Goal: Ask a question

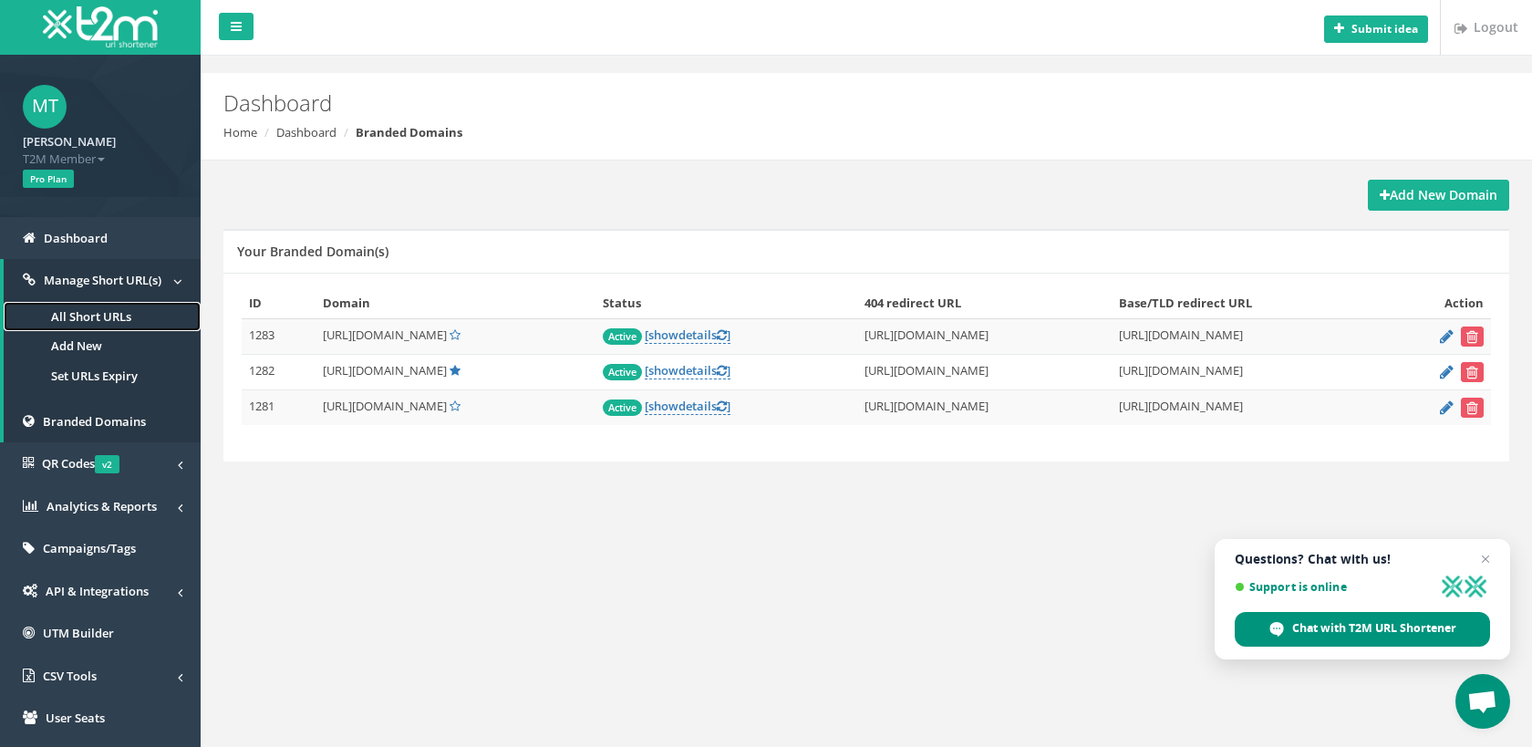
click at [86, 320] on link "All Short URLs" at bounding box center [102, 317] width 197 height 30
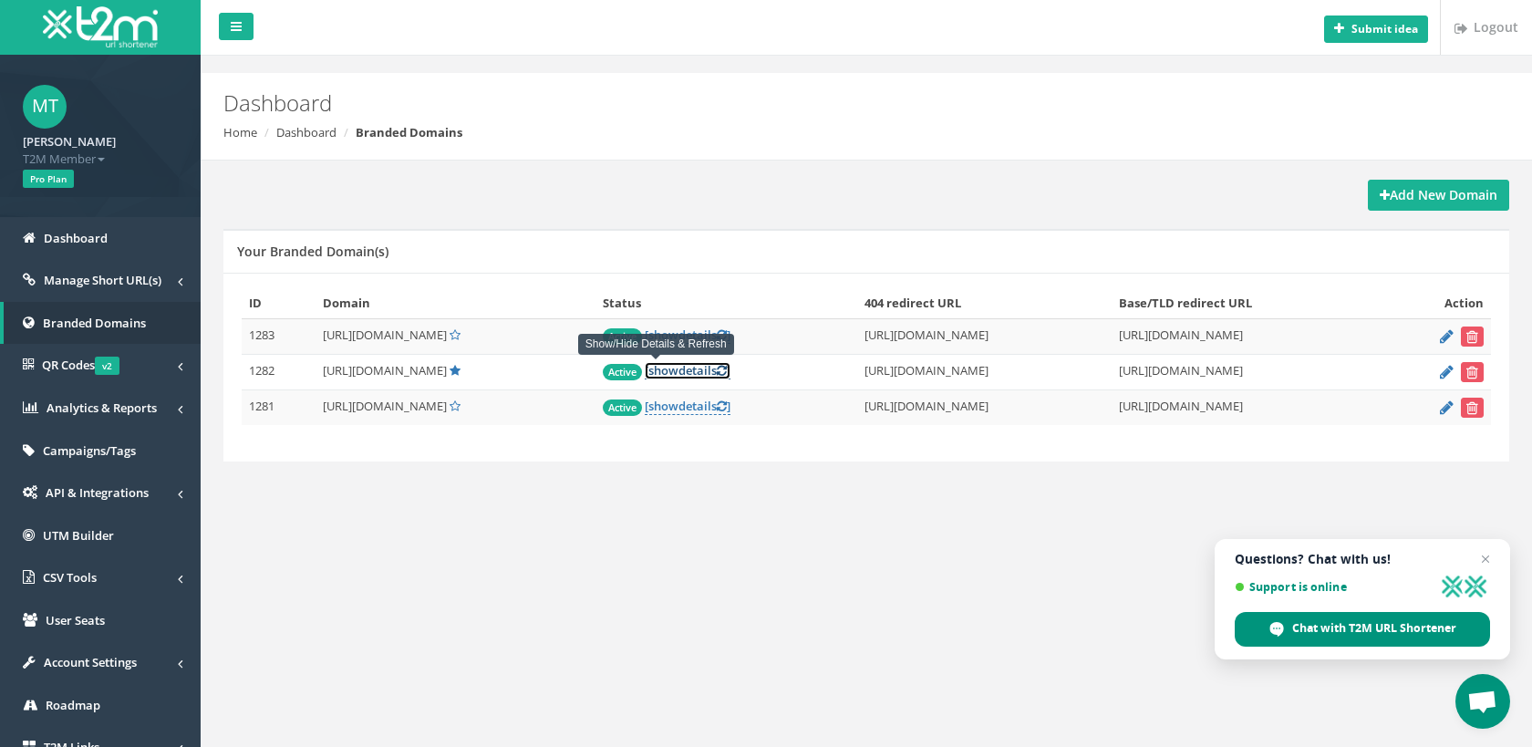
click at [668, 378] on link "[ show details ]" at bounding box center [688, 370] width 86 height 17
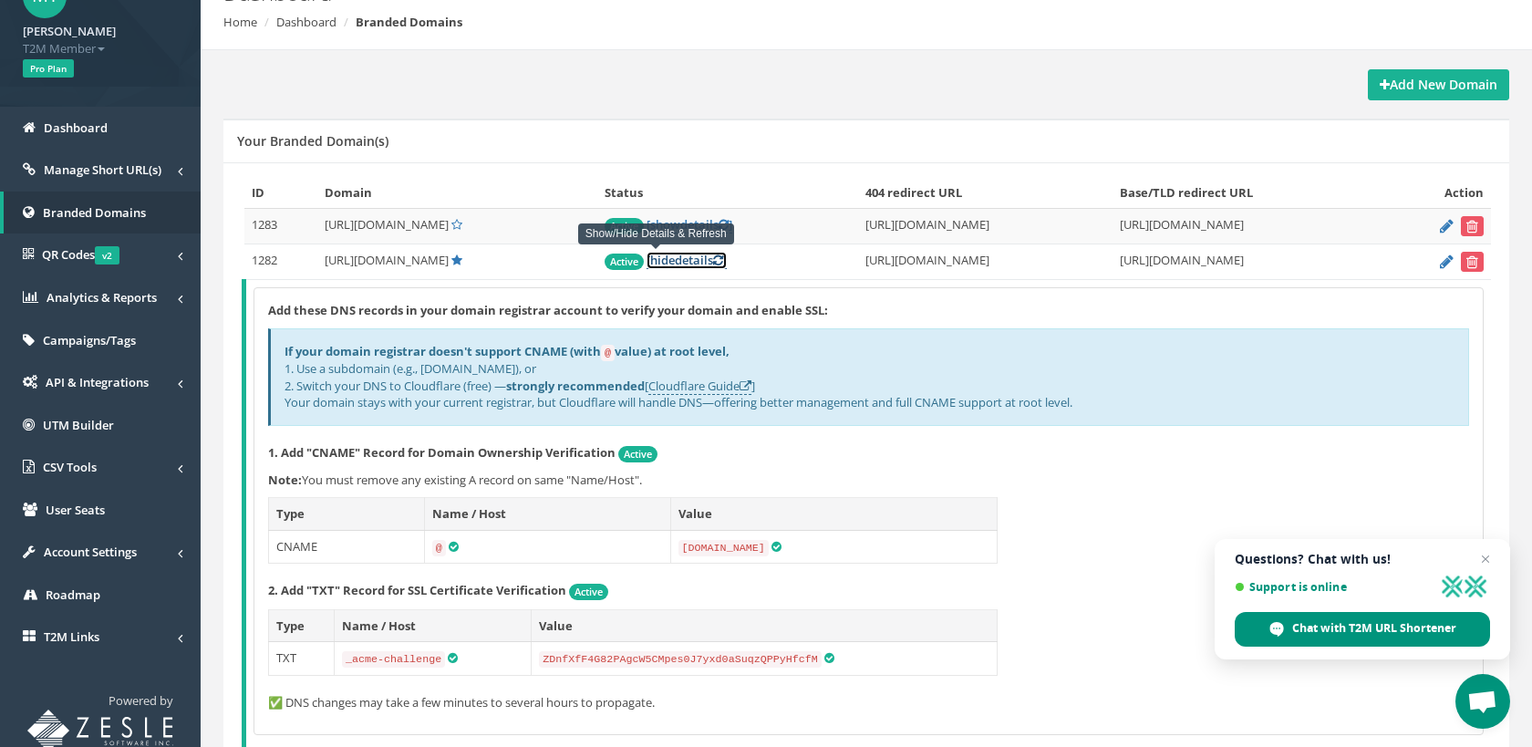
scroll to position [111, 0]
click at [650, 254] on span "hide" at bounding box center [662, 259] width 25 height 16
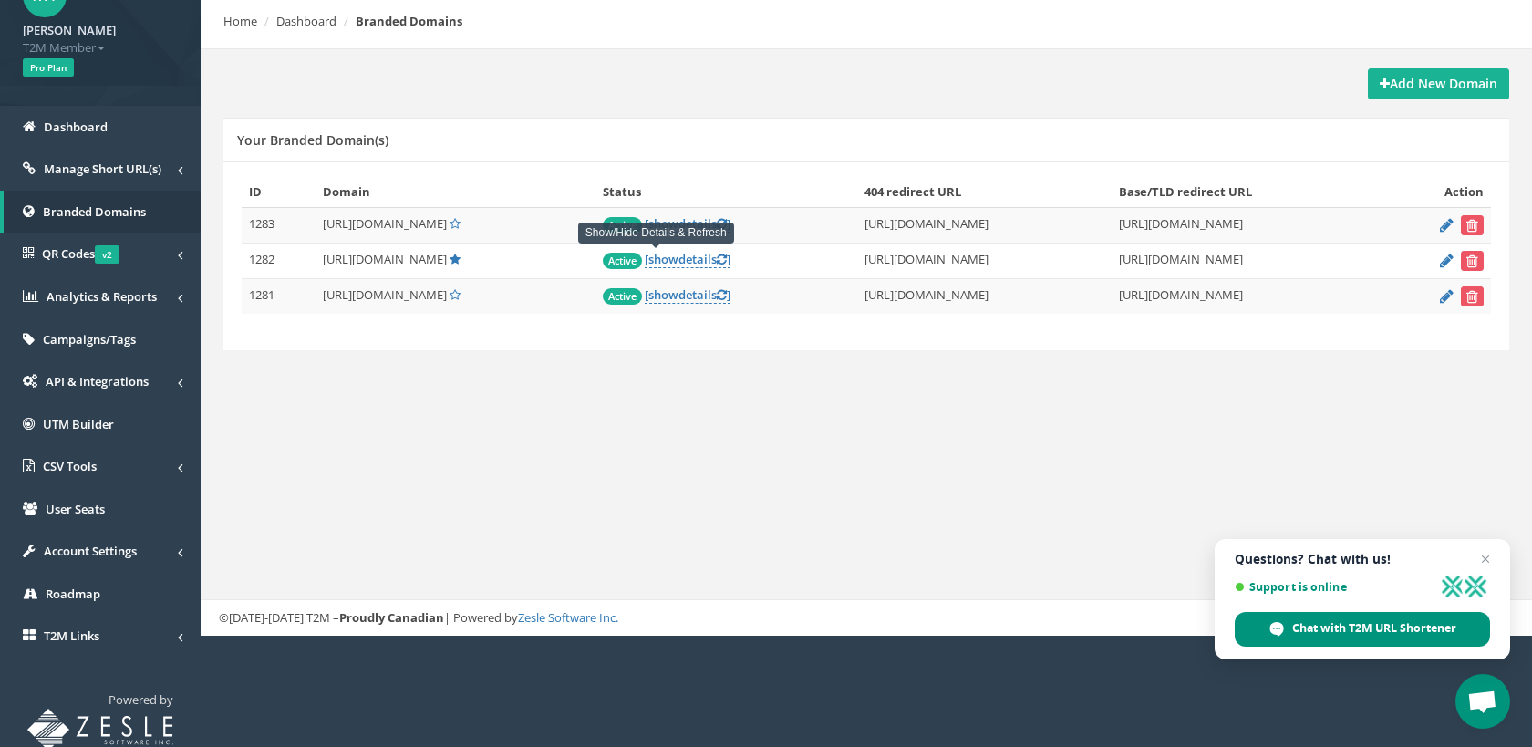
click at [425, 259] on span "[URL][DOMAIN_NAME]" at bounding box center [385, 259] width 124 height 16
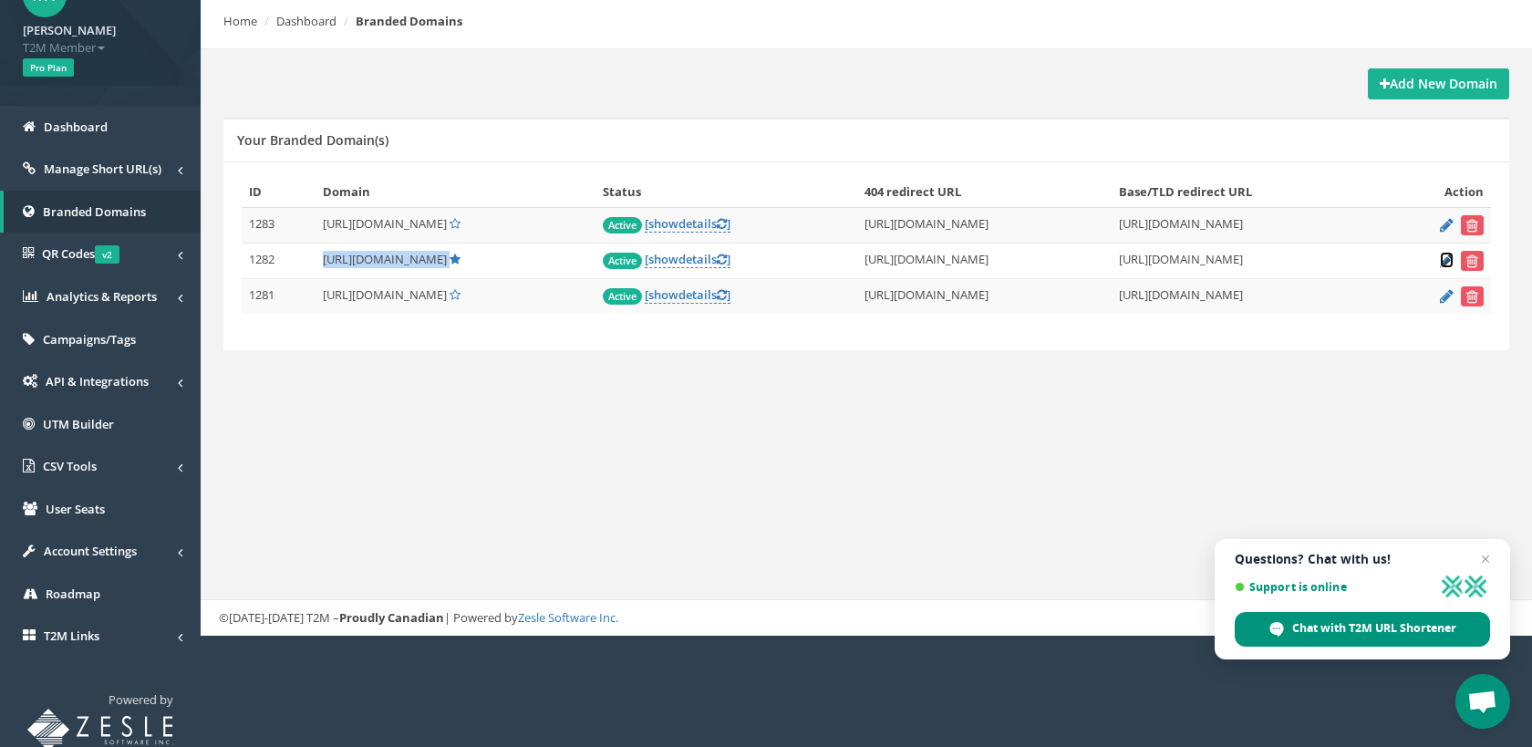
click at [1447, 260] on icon at bounding box center [1447, 260] width 14 height 12
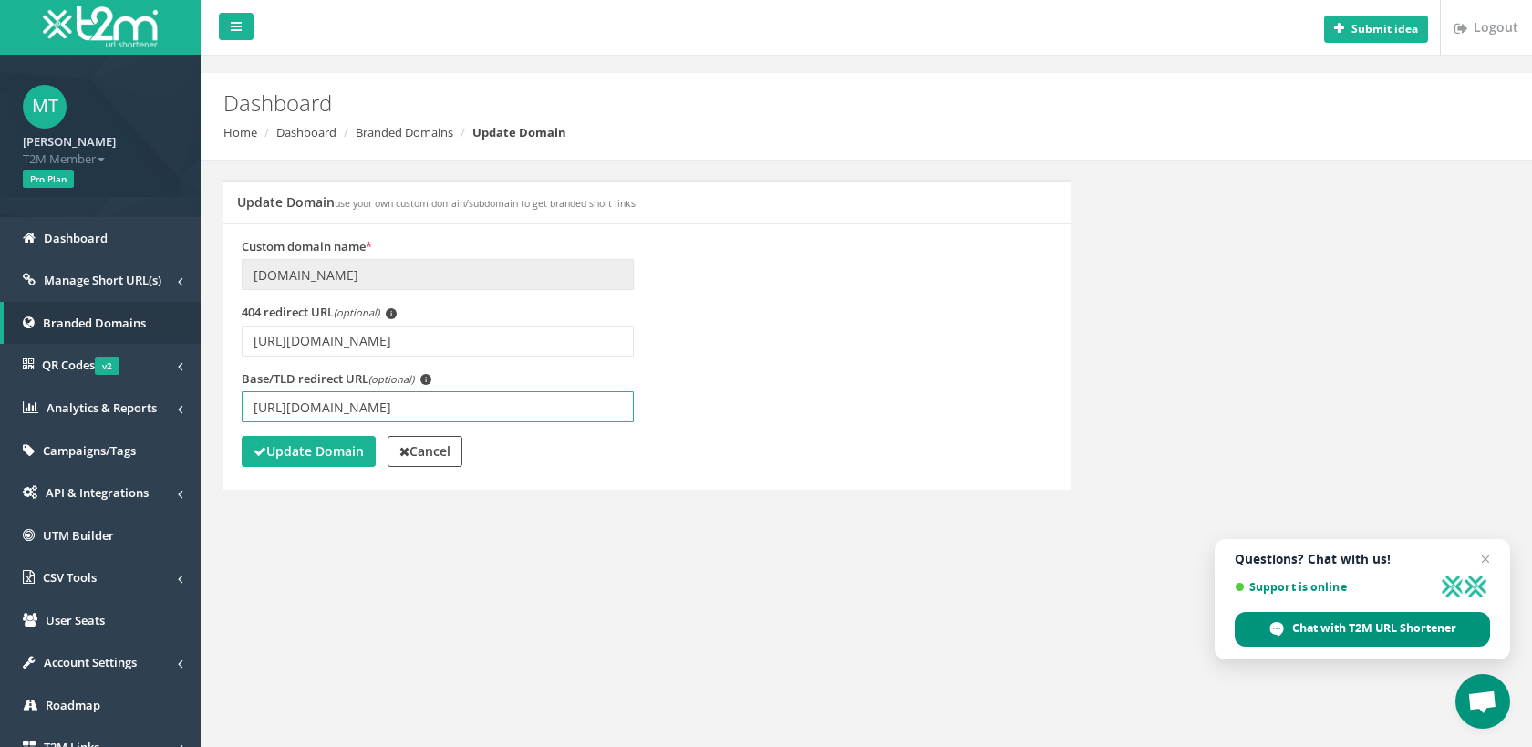
click at [296, 410] on input "[URL][DOMAIN_NAME]" at bounding box center [438, 406] width 392 height 31
drag, startPoint x: 331, startPoint y: 410, endPoint x: 214, endPoint y: 417, distance: 117.0
click at [214, 417] on div "Update Domain use your own custom domain/subdomain to get branded short links. …" at bounding box center [648, 347] width 876 height 334
click at [426, 447] on strong "Cancel" at bounding box center [425, 450] width 51 height 17
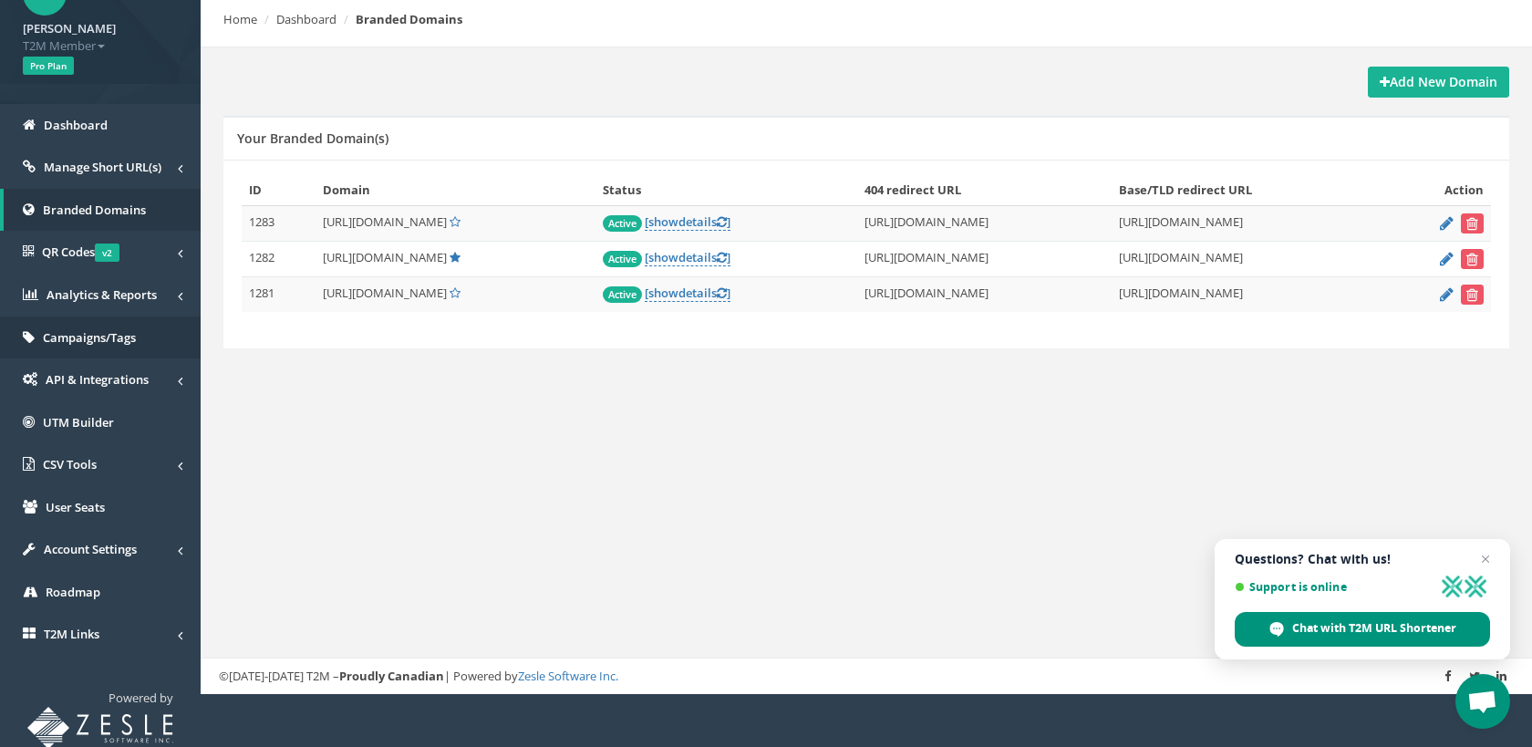
scroll to position [115, 0]
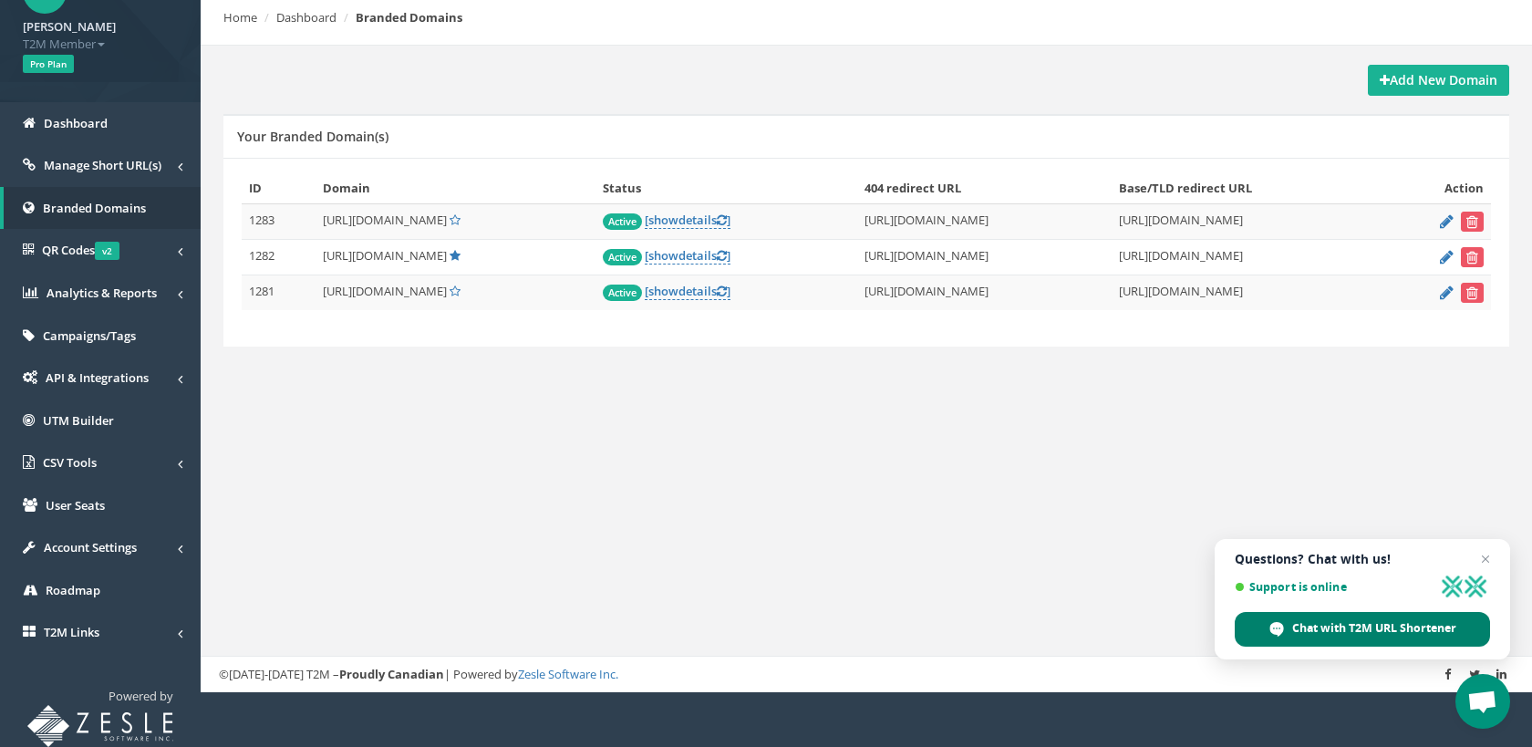
click at [1387, 618] on div "Chat with T2M URL Shortener" at bounding box center [1362, 629] width 255 height 35
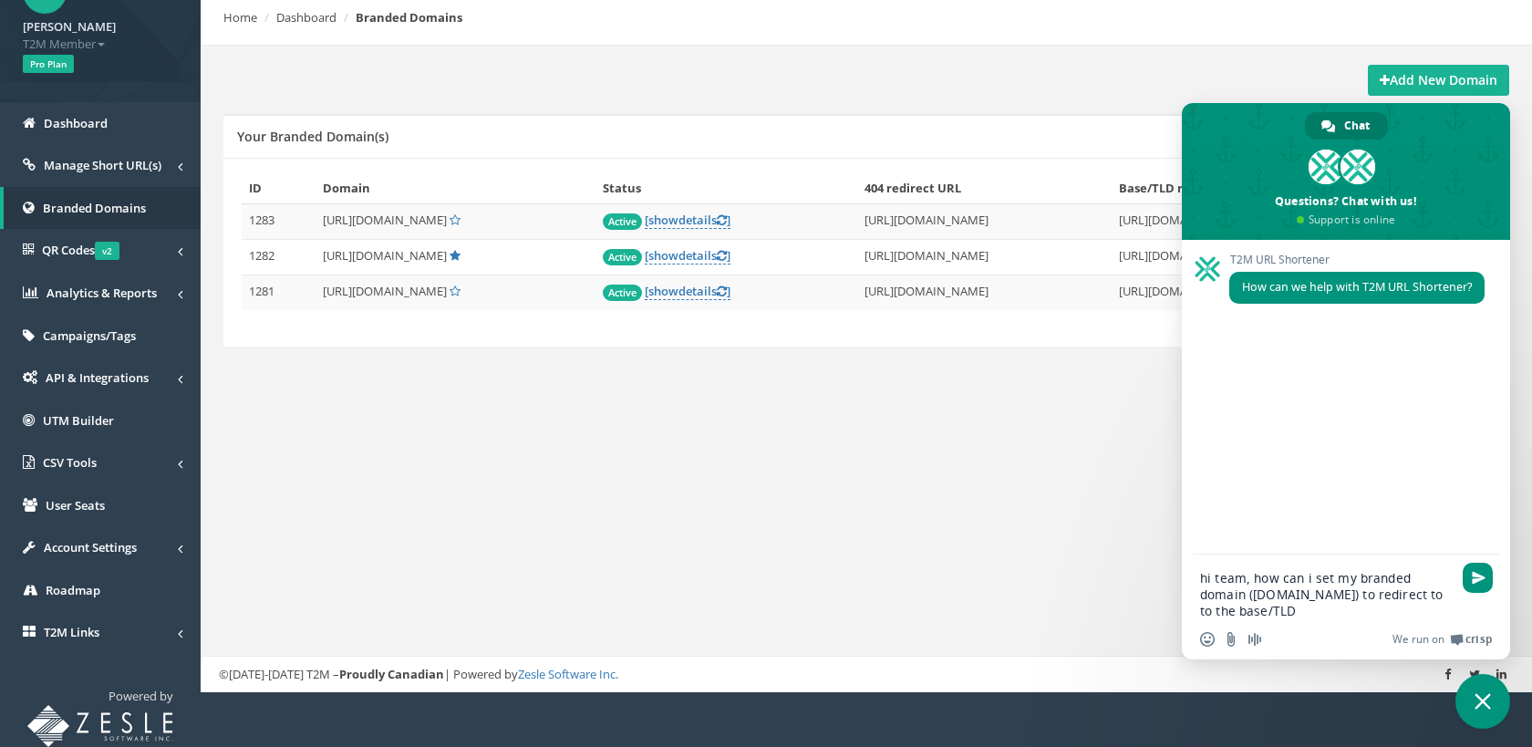
click at [1089, 491] on div "Submit idea Logout Dashboard Home Dashboard Branded Domains Add New Domain Your…" at bounding box center [867, 288] width 1332 height 807
click at [1293, 617] on textarea "hi team, how can i set my branded domain (masoniccarewa.au) to redirect to to t…" at bounding box center [1326, 594] width 252 height 49
type textarea "hi team, how can i set my branded domain (masoniccarewa.au) to redirect to to t…"
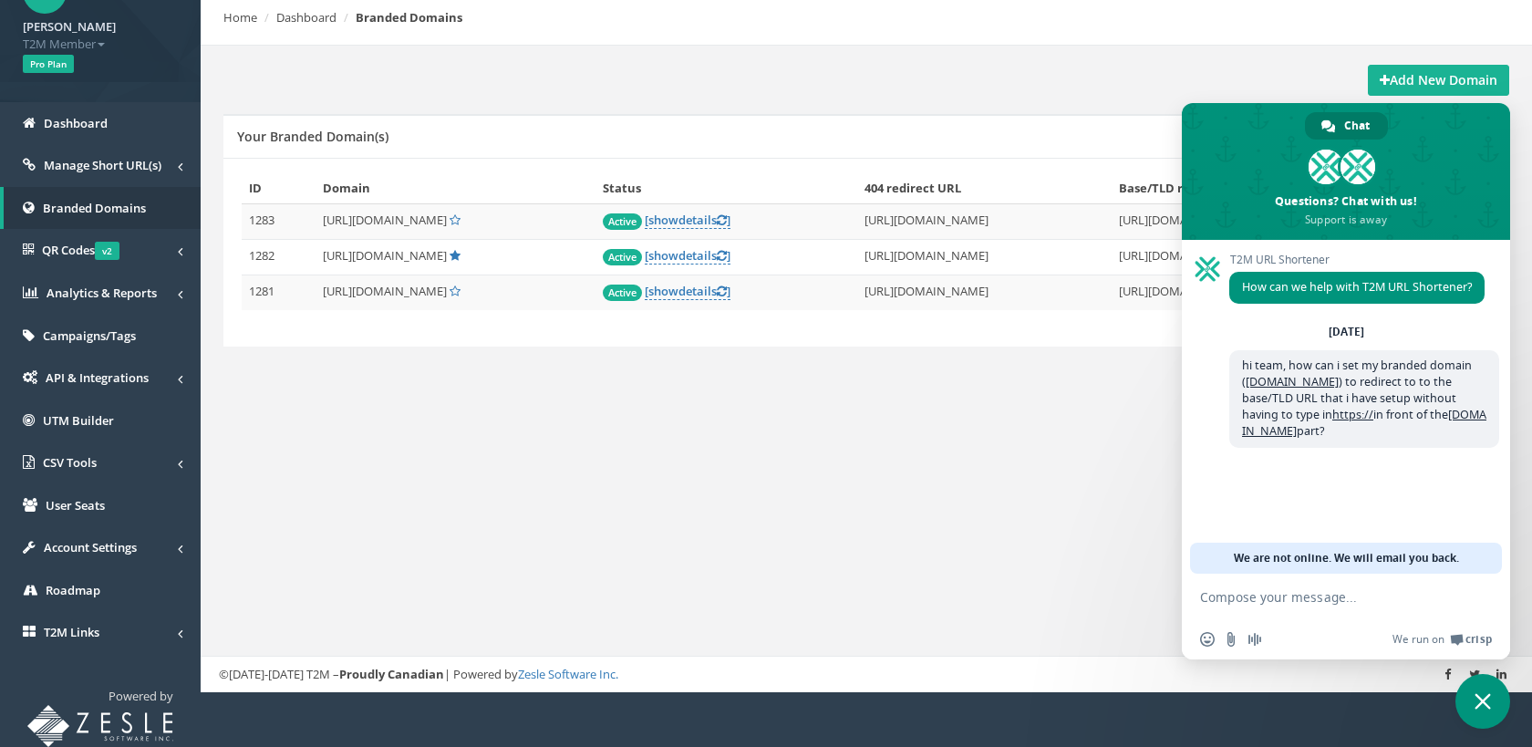
click at [923, 411] on div "Submit idea Logout Dashboard Home Dashboard Branded Domains Add New Domain Your…" at bounding box center [867, 288] width 1332 height 807
click at [1469, 707] on span "Close chat" at bounding box center [1483, 701] width 55 height 55
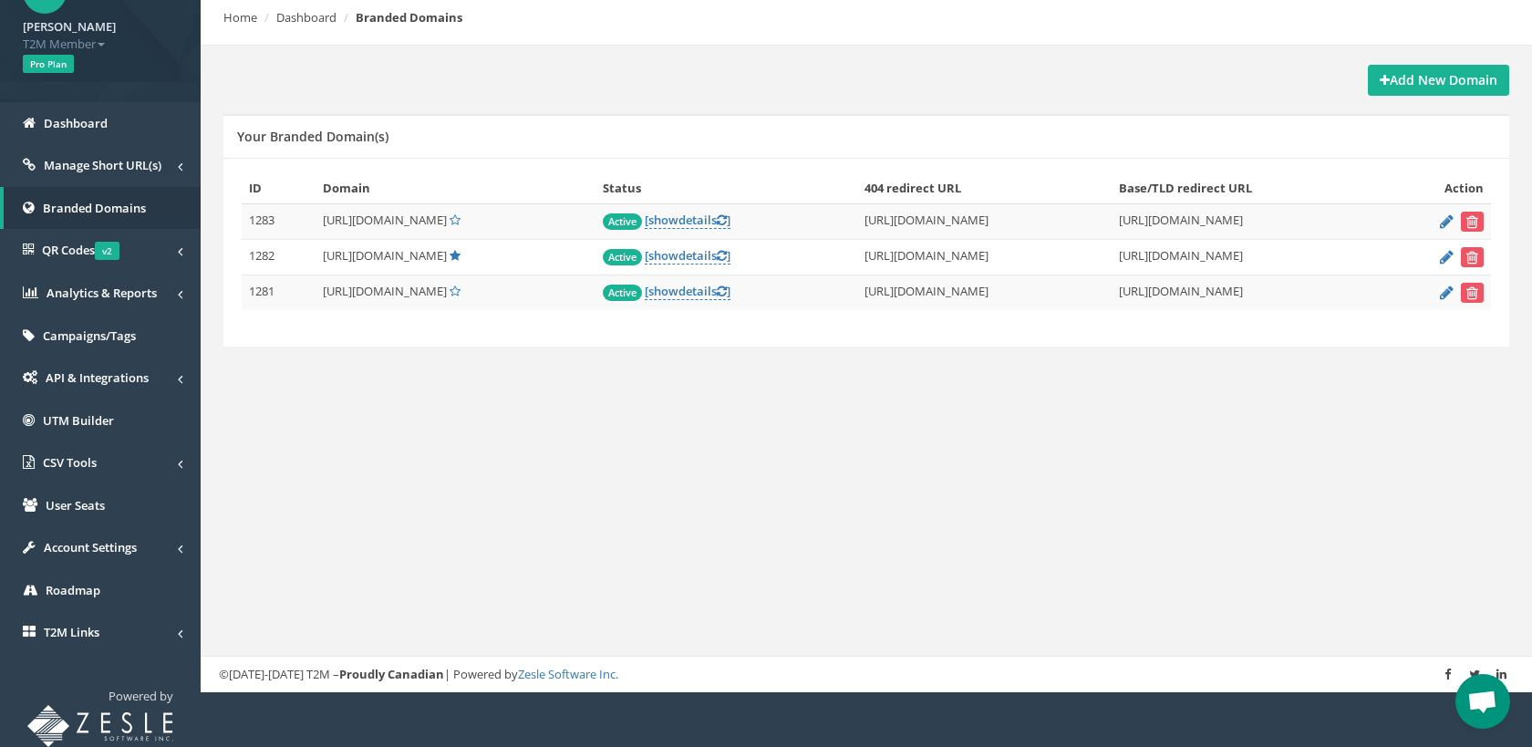
click at [1486, 694] on span "Open chat" at bounding box center [1483, 703] width 30 height 26
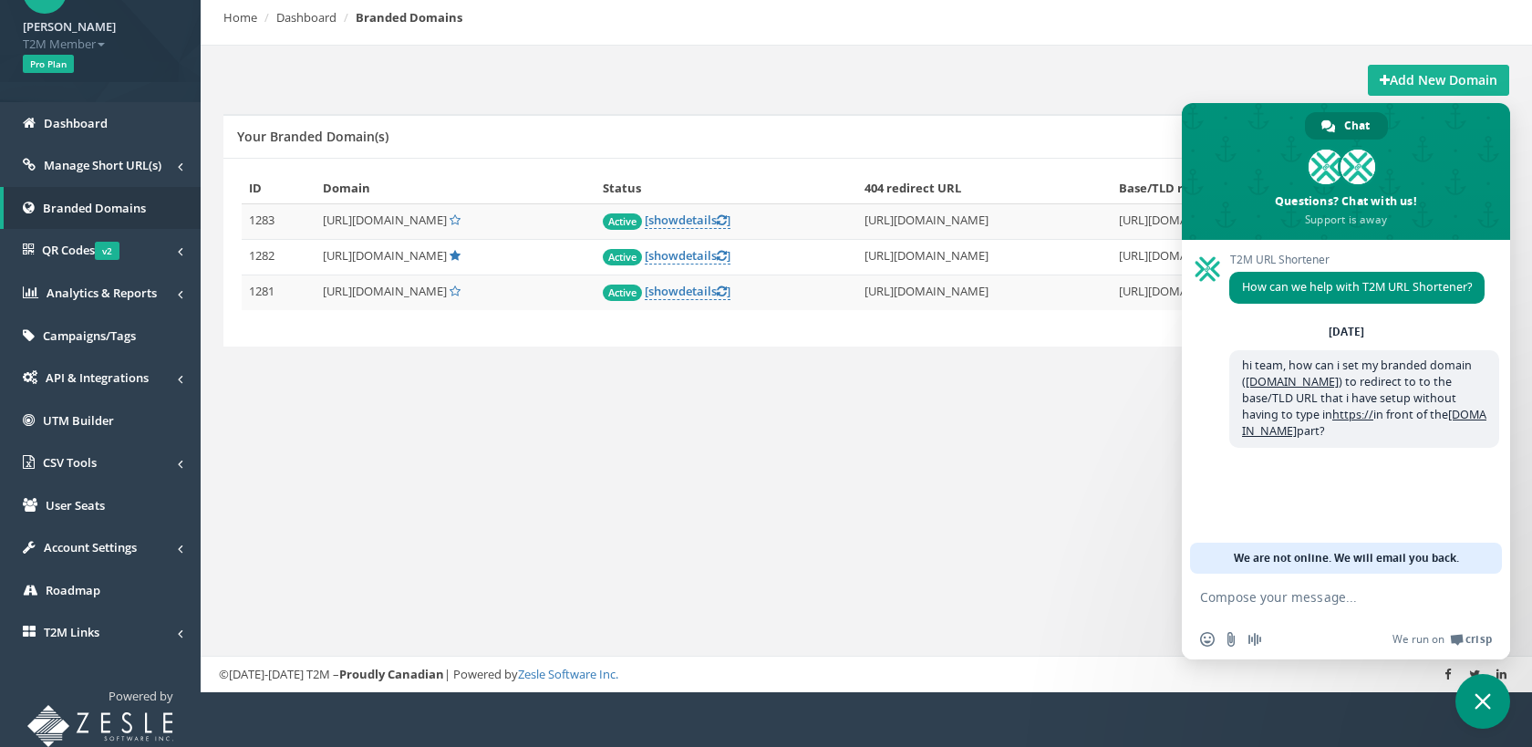
click at [1274, 593] on textarea "Compose your message..." at bounding box center [1326, 597] width 252 height 16
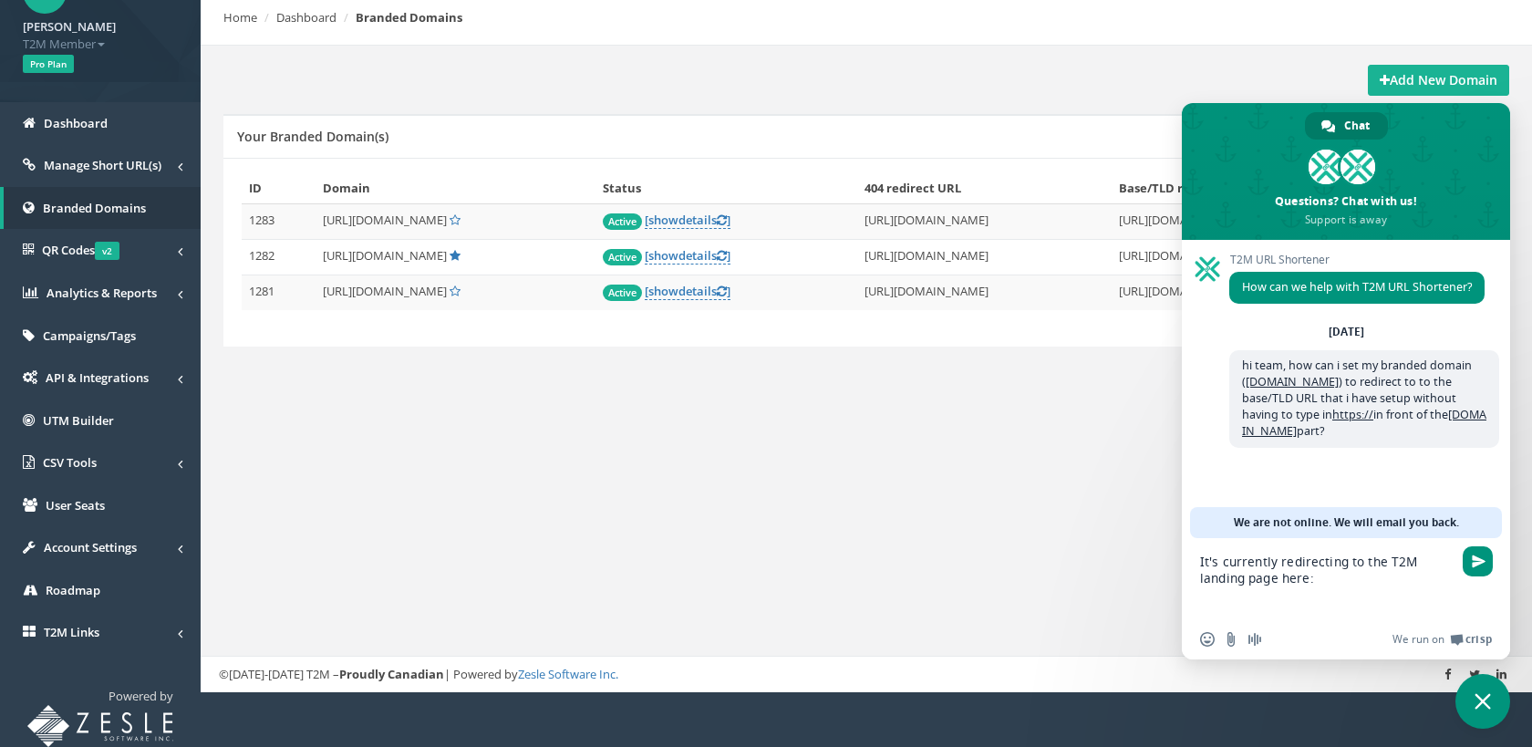
paste textarea "Compose your message..."
type textarea "It's currently redirecting to the T2M landing page here:"
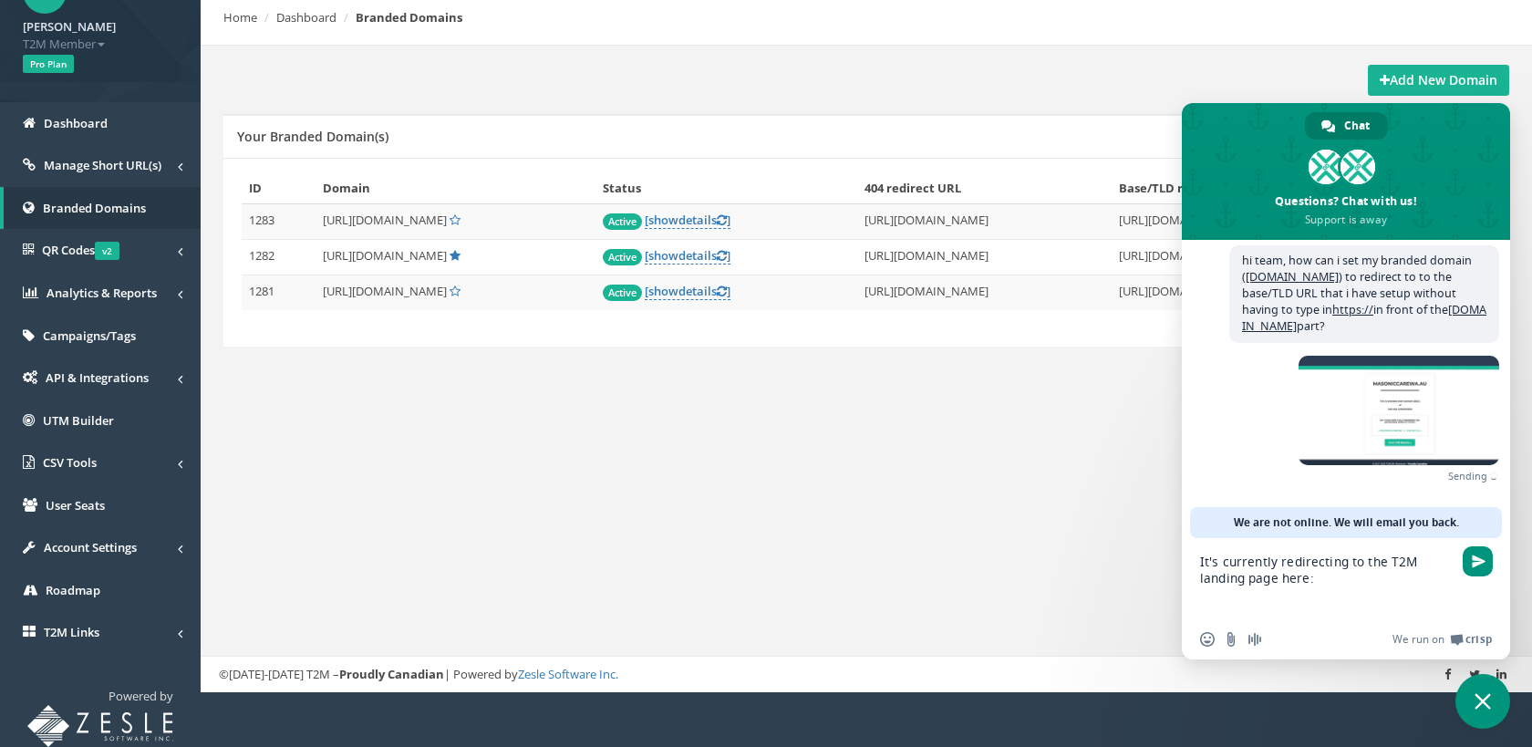
scroll to position [79, 0]
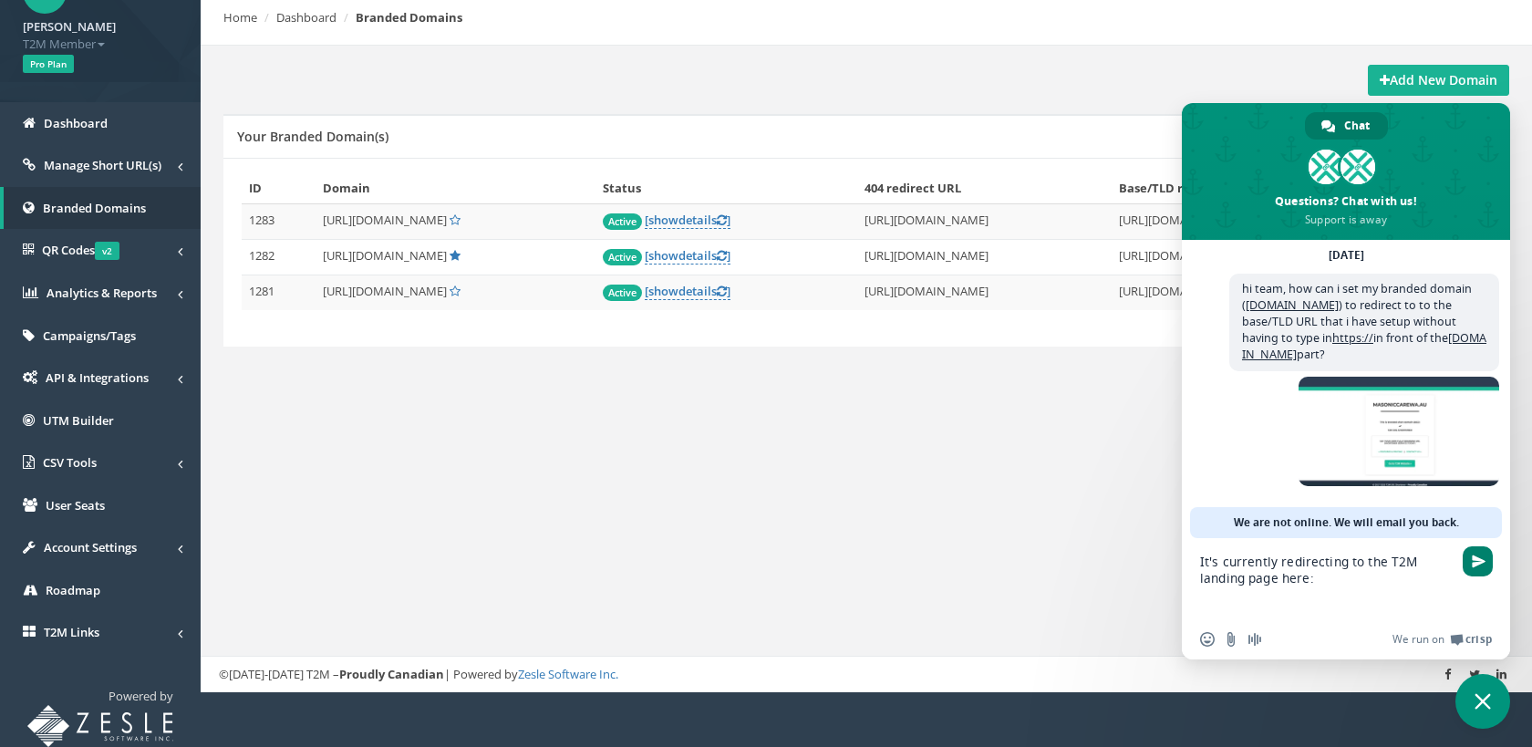
click at [1480, 563] on span "Send" at bounding box center [1479, 562] width 14 height 14
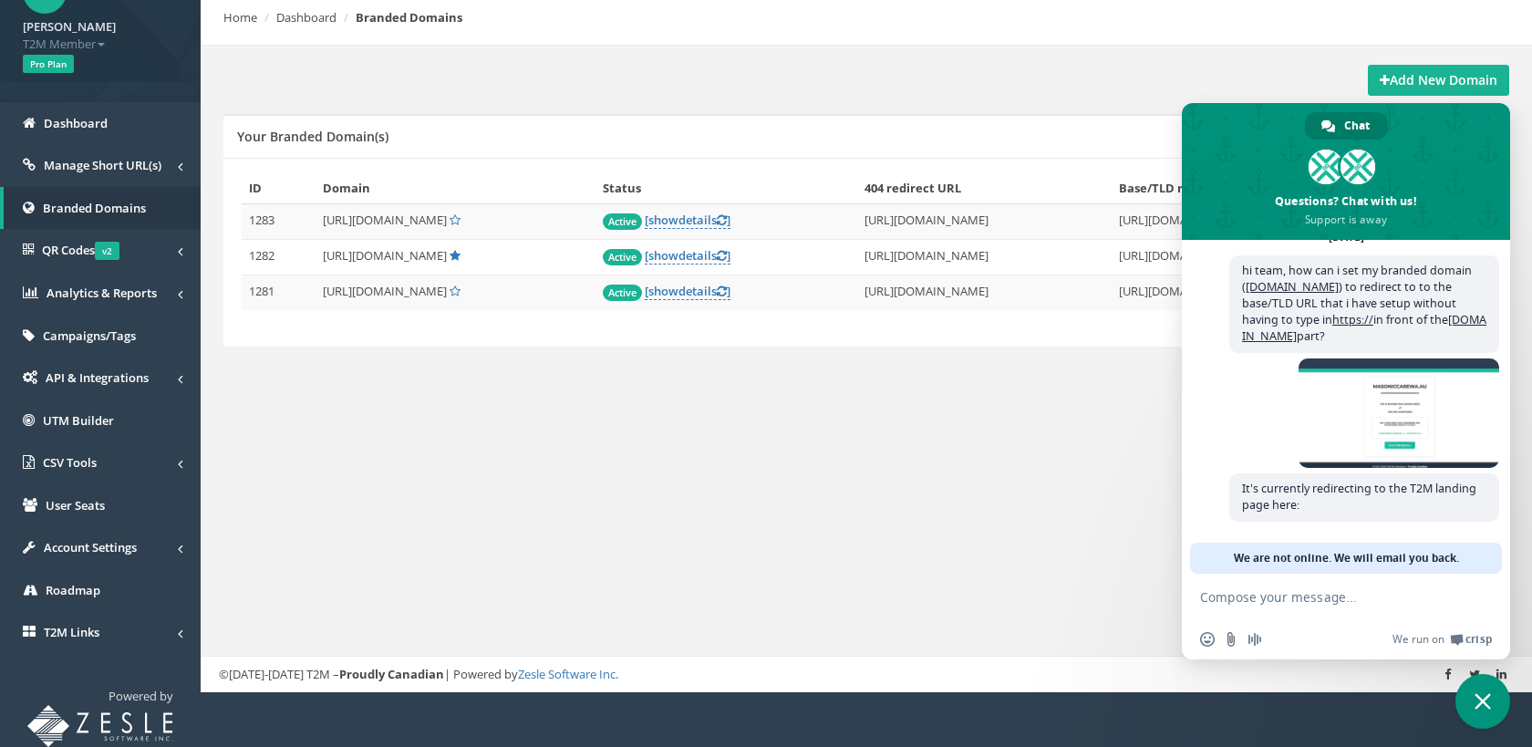
scroll to position [99, 0]
click at [1024, 441] on div "Submit idea Logout Dashboard Home Dashboard Branded Domains Add New Domain Your…" at bounding box center [867, 288] width 1332 height 807
click at [1474, 699] on span "Close chat" at bounding box center [1483, 701] width 55 height 55
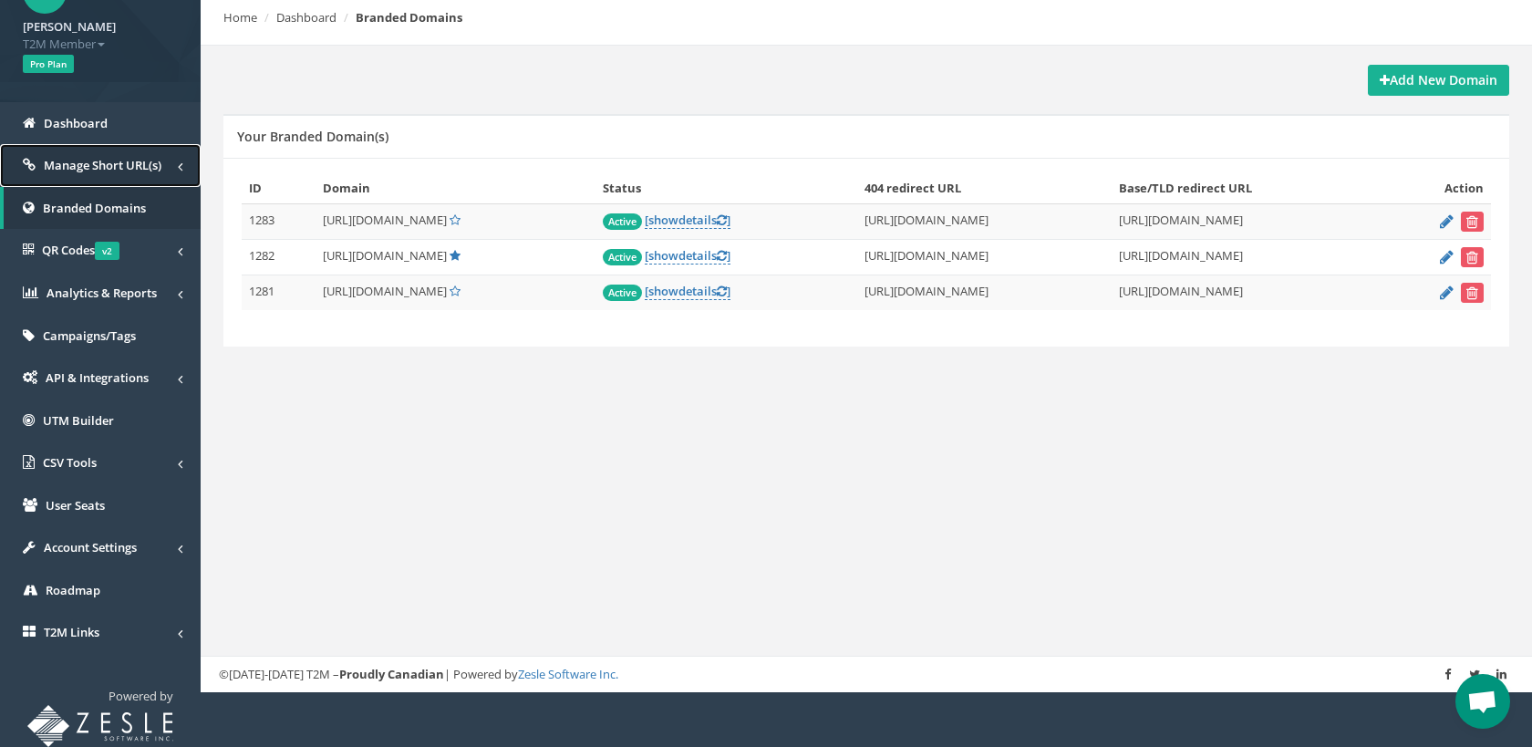
click at [95, 171] on span "Manage Short URL(s)" at bounding box center [103, 165] width 118 height 16
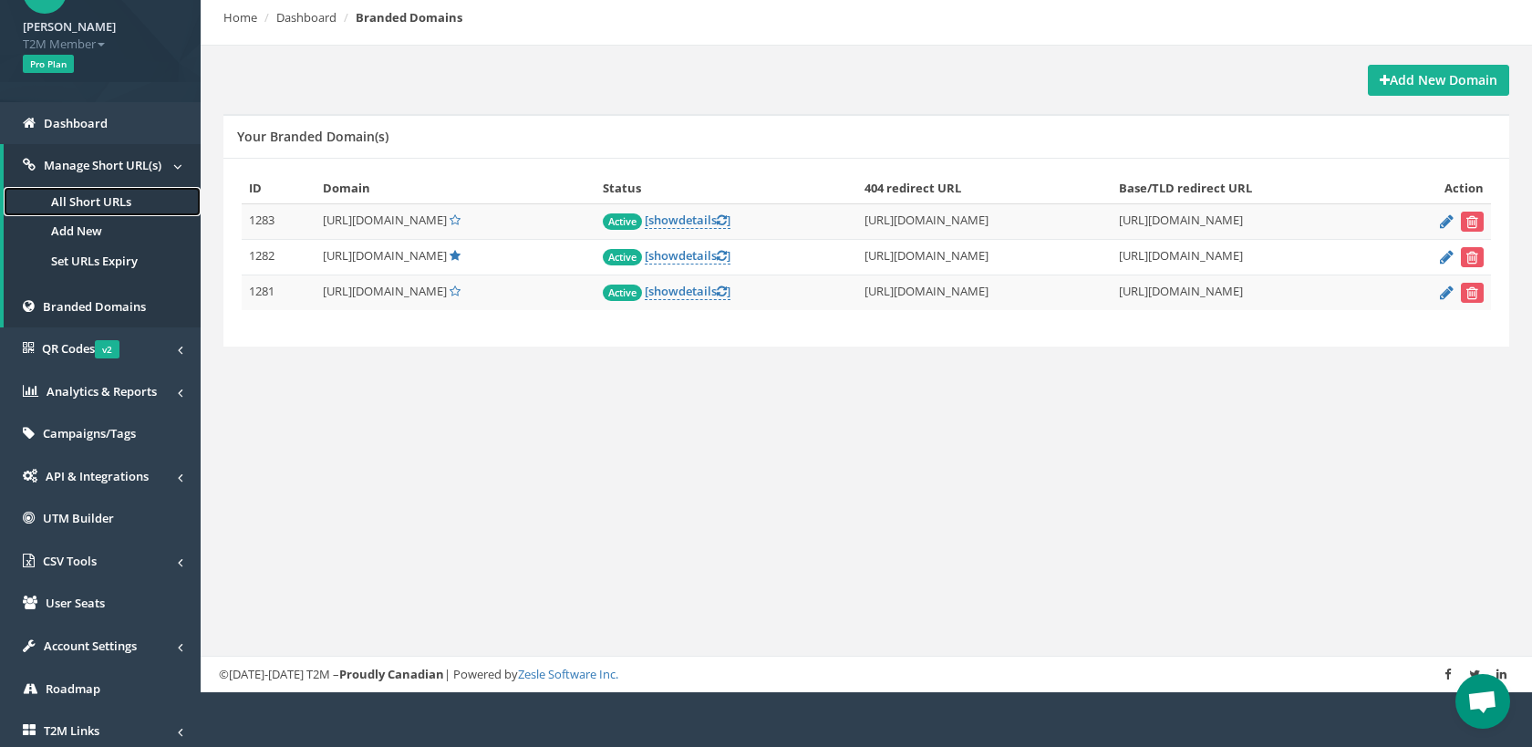
click at [103, 198] on link "All Short URLs" at bounding box center [102, 202] width 197 height 30
